Goal: Transaction & Acquisition: Book appointment/travel/reservation

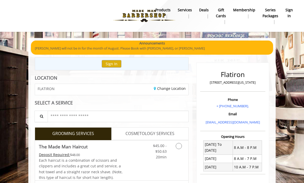
click at [177, 143] on icon "Grooming services" at bounding box center [179, 146] width 6 height 6
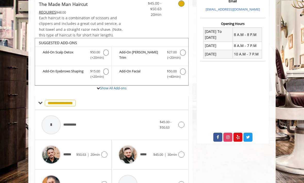
scroll to position [150, 0]
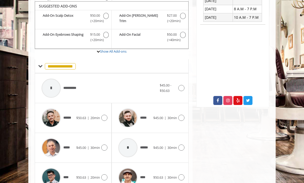
click at [181, 115] on icon at bounding box center [181, 118] width 6 height 6
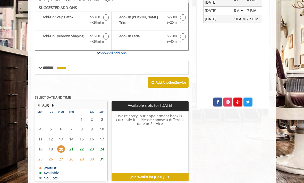
scroll to position [150, 0]
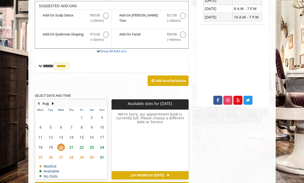
click at [83, 145] on span "22" at bounding box center [82, 147] width 8 height 7
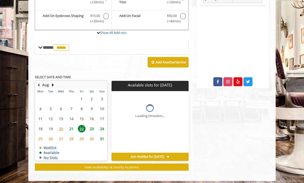
scroll to position [177, 0]
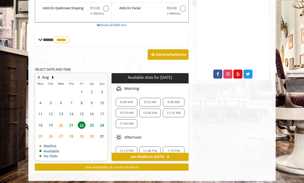
click at [93, 125] on span "23" at bounding box center [92, 125] width 8 height 7
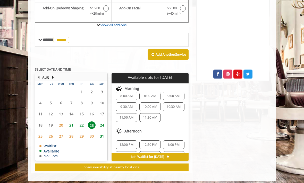
scroll to position [5, 0]
click at [156, 117] on span "11:30 AM" at bounding box center [150, 119] width 14 height 4
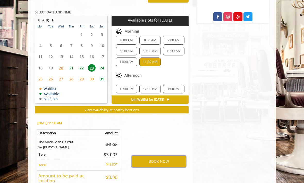
scroll to position [254, 0]
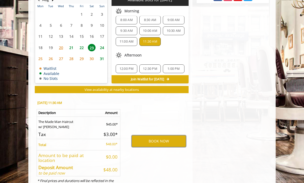
click at [173, 136] on button "BOOK NOW" at bounding box center [159, 142] width 54 height 12
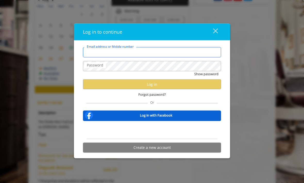
type input "**********"
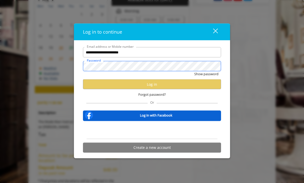
scroll to position [0, 0]
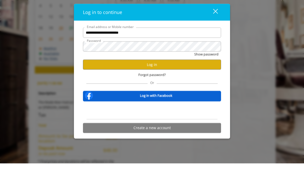
click at [204, 80] on button "Log in" at bounding box center [152, 85] width 138 height 10
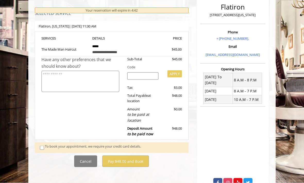
scroll to position [68, 0]
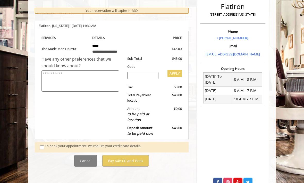
click at [163, 144] on div "To book your appointment, we require your credit card details." at bounding box center [114, 148] width 138 height 8
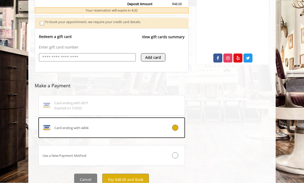
scroll to position [193, 0]
click at [141, 176] on button "Pay $48.00 and Book" at bounding box center [125, 180] width 47 height 12
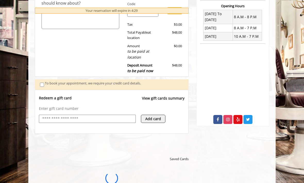
scroll to position [0, 0]
